Goal: Find specific page/section: Find specific page/section

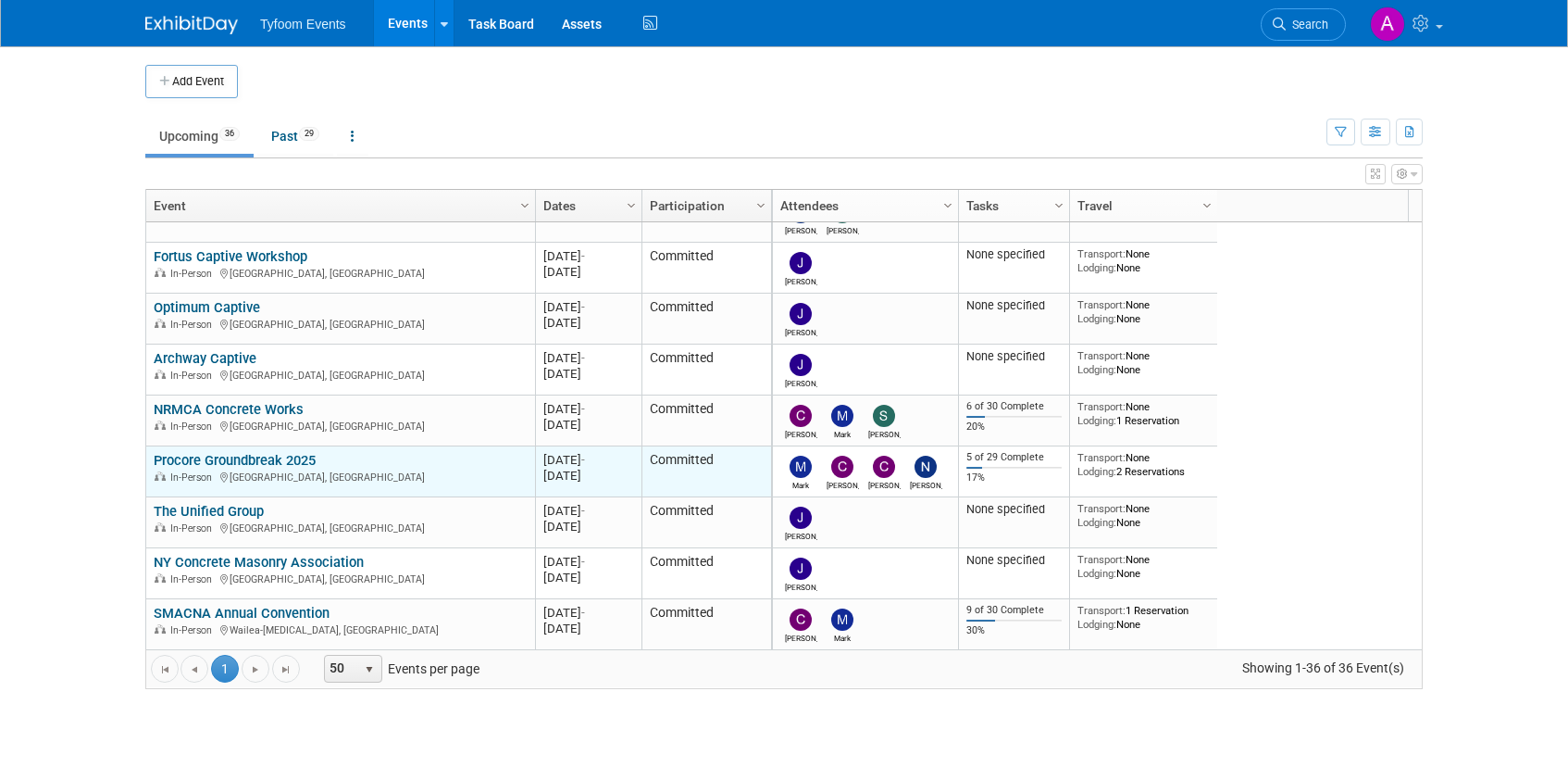
click at [284, 456] on link "Procore Groundbreak 2025" at bounding box center [234, 459] width 162 height 16
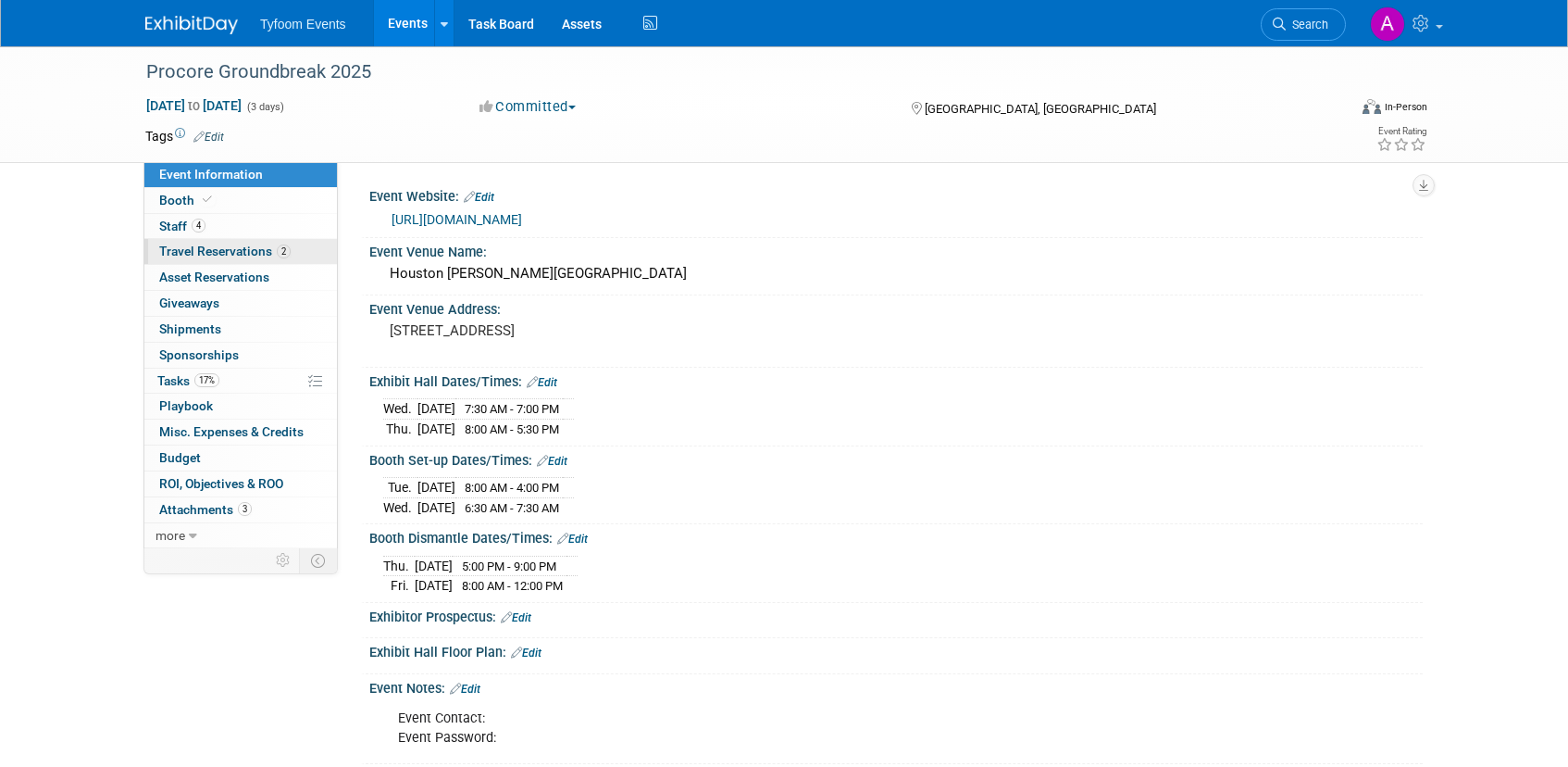
click at [208, 248] on span "Travel Reservations 2" at bounding box center [225, 250] width 132 height 14
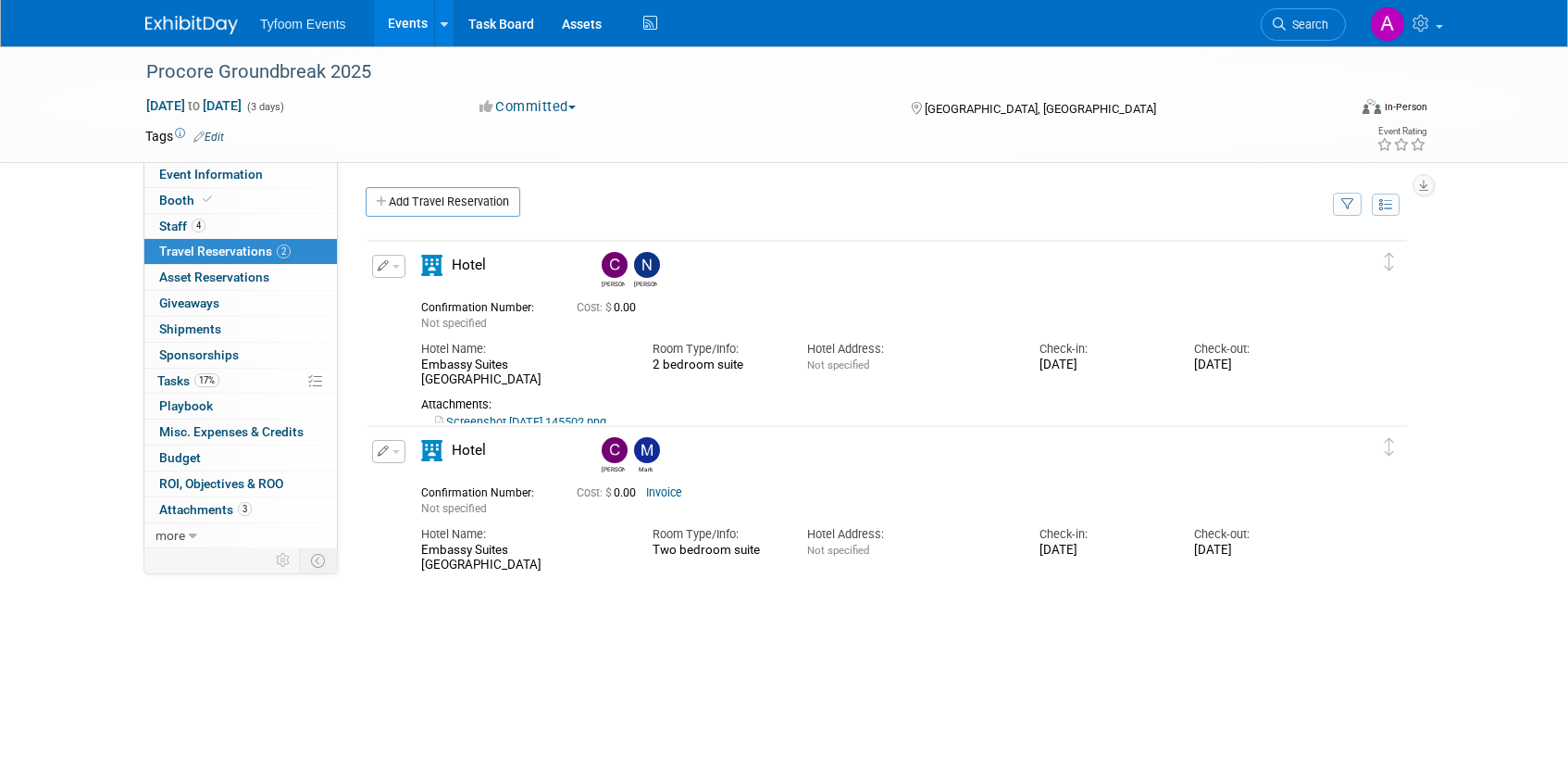
click at [507, 415] on link "Screenshot [DATE] 145502.png" at bounding box center [521, 422] width 171 height 13
click at [204, 176] on span "Event Information" at bounding box center [211, 173] width 104 height 14
